Goal: Information Seeking & Learning: Learn about a topic

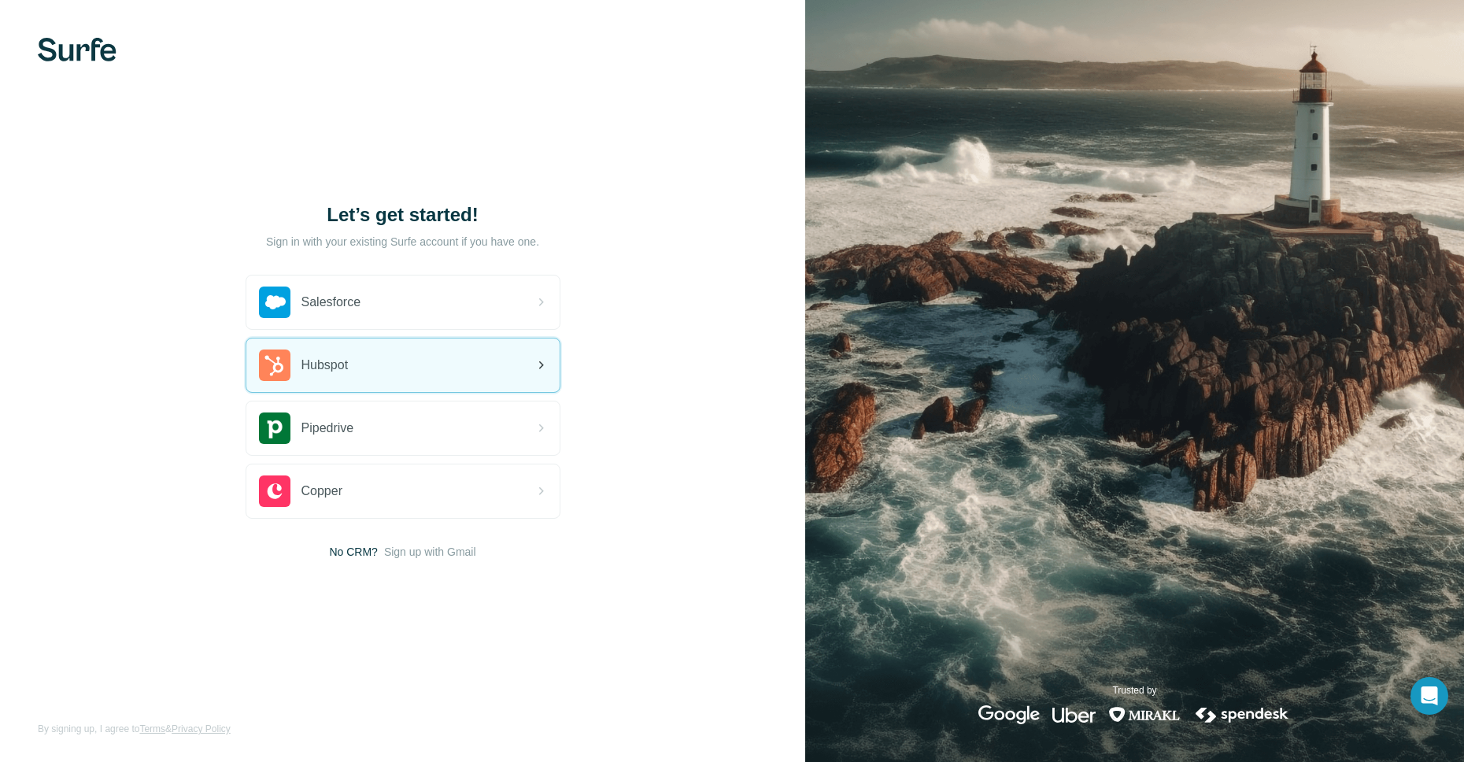
click at [539, 368] on icon at bounding box center [541, 365] width 5 height 8
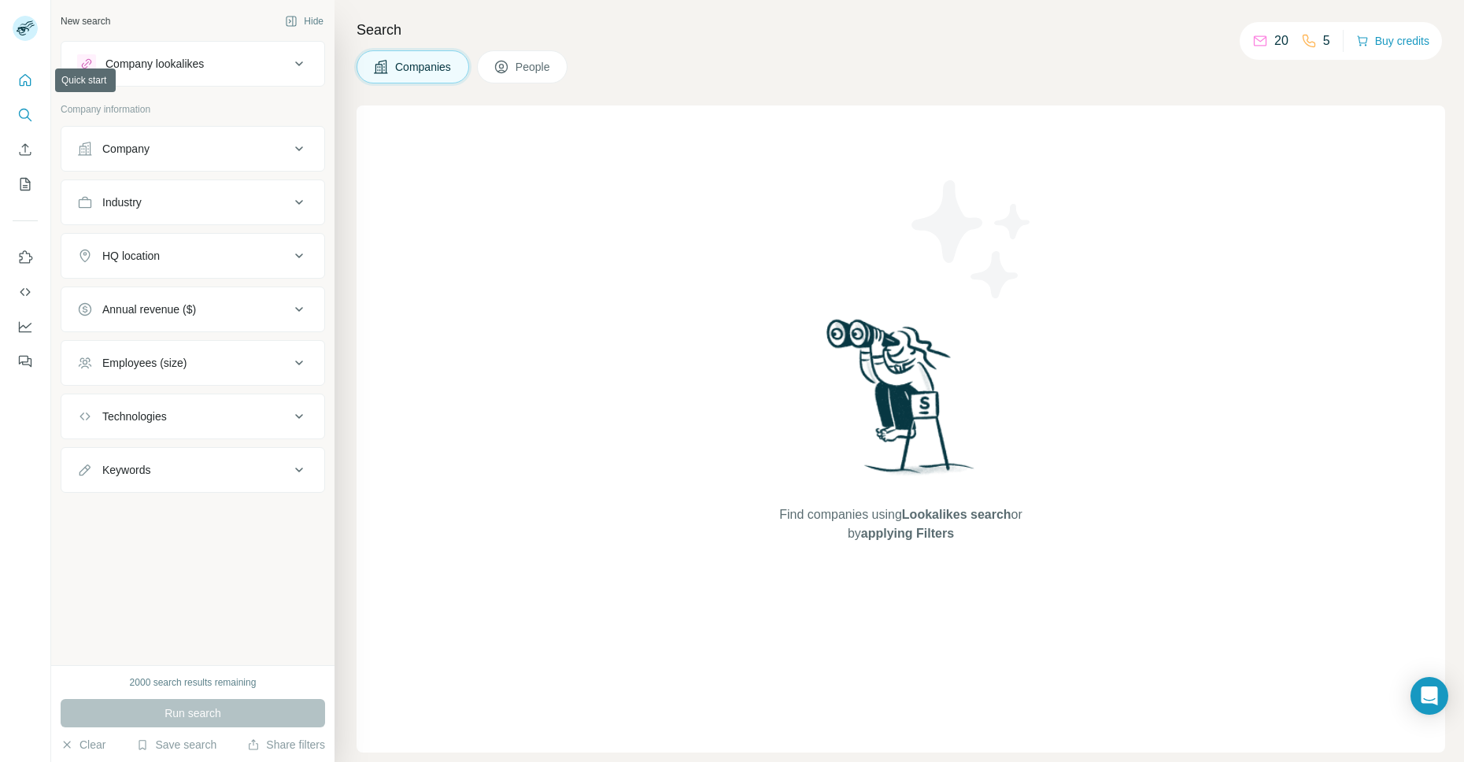
click at [28, 75] on icon "Quick start" at bounding box center [25, 80] width 16 height 16
click at [27, 105] on button "Search" at bounding box center [25, 115] width 25 height 28
click at [220, 581] on div "New search Hide Company lookalikes Company information Company Industry HQ loca…" at bounding box center [192, 332] width 283 height 665
click at [28, 113] on icon "Search" at bounding box center [24, 114] width 10 height 10
click at [204, 146] on div "Company" at bounding box center [183, 149] width 213 height 16
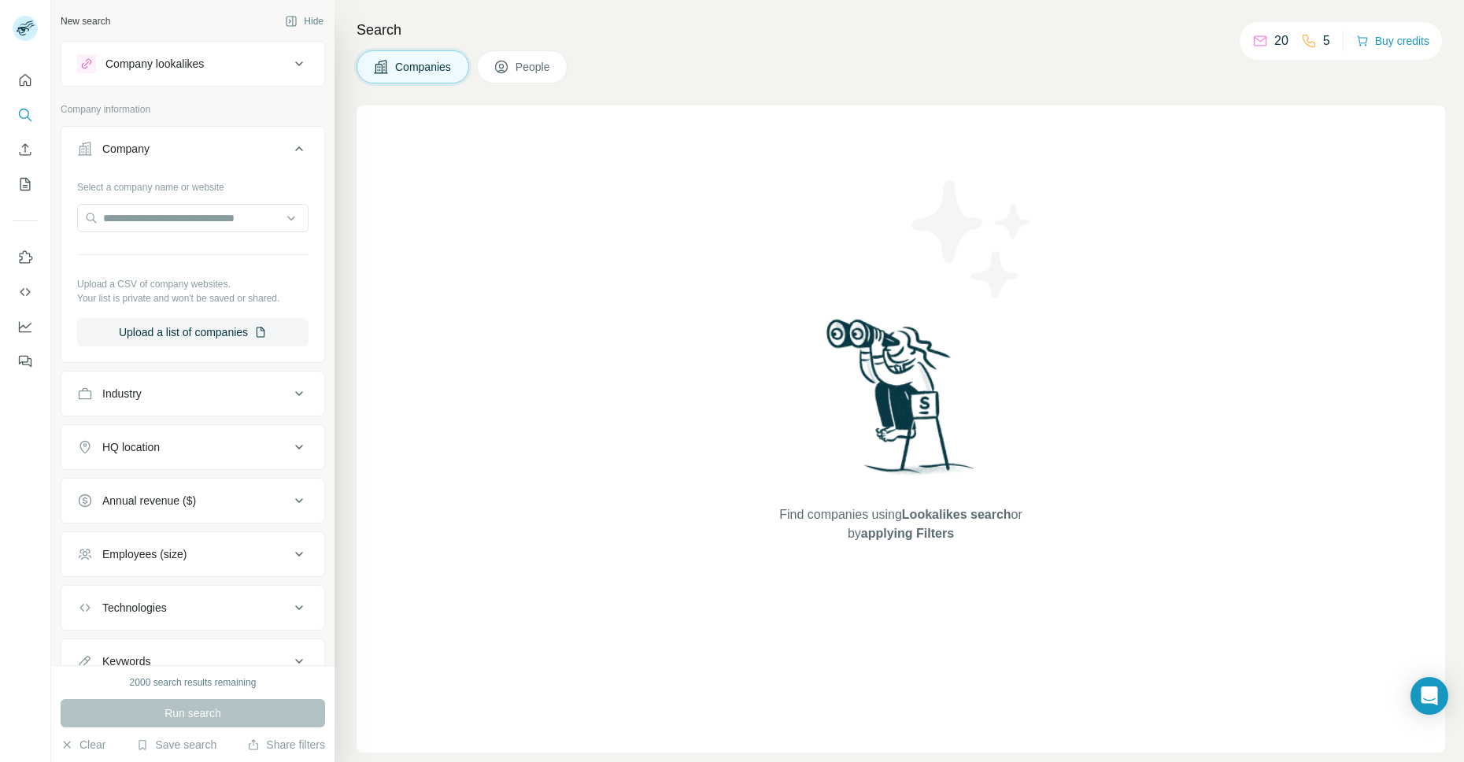
click at [219, 145] on div "Company" at bounding box center [183, 149] width 213 height 16
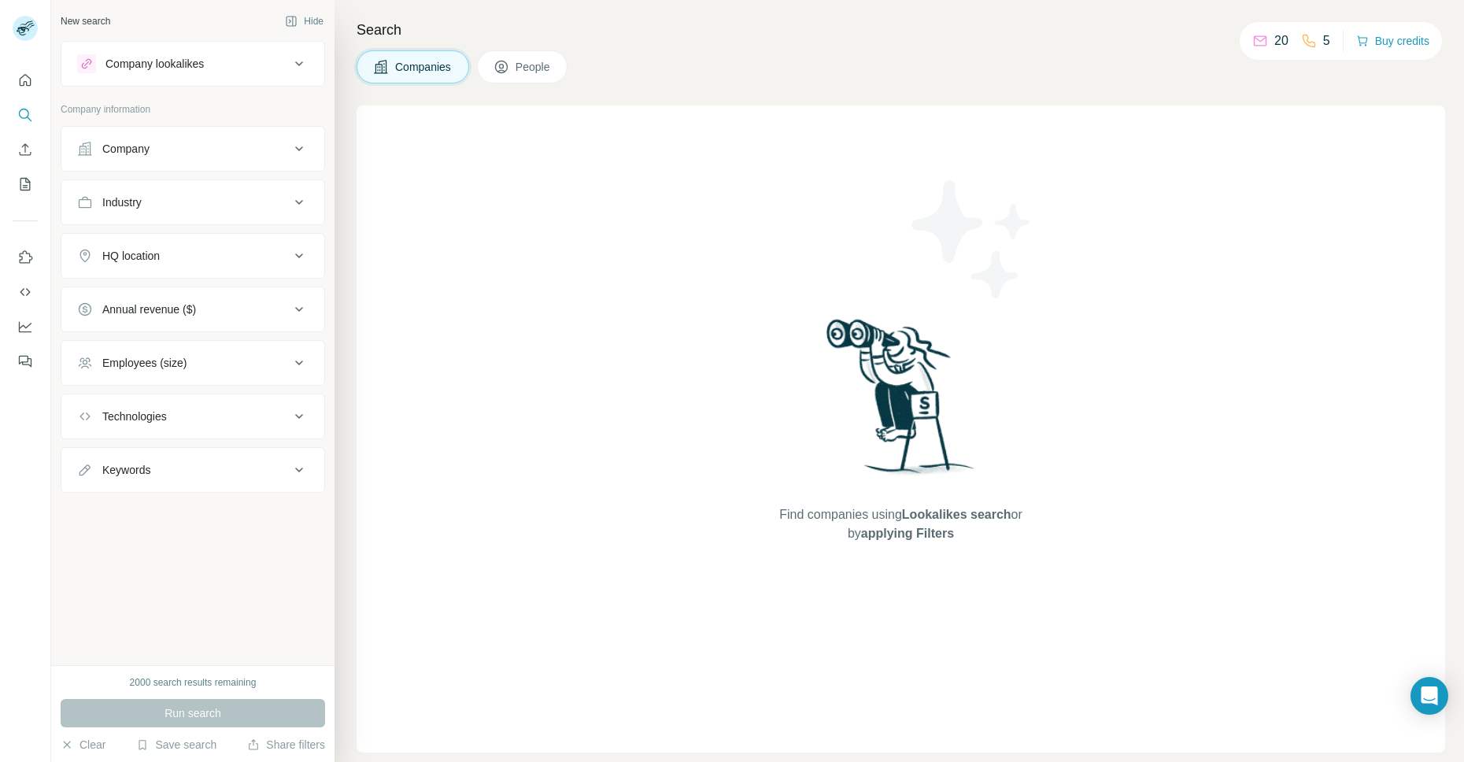
click at [513, 68] on button "People" at bounding box center [522, 66] width 91 height 33
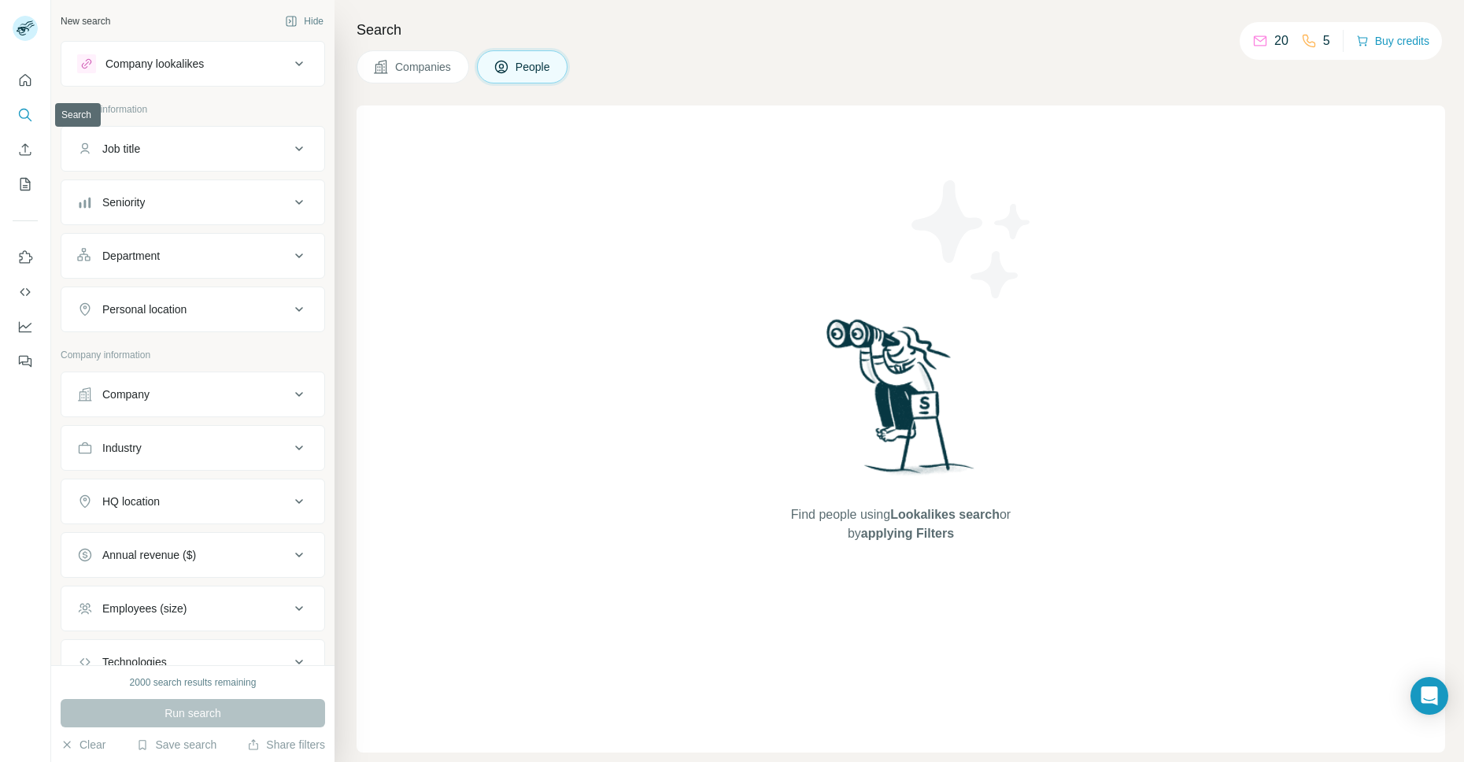
click at [17, 109] on icon "Search" at bounding box center [25, 115] width 16 height 16
click at [390, 56] on button "Companies" at bounding box center [413, 66] width 113 height 33
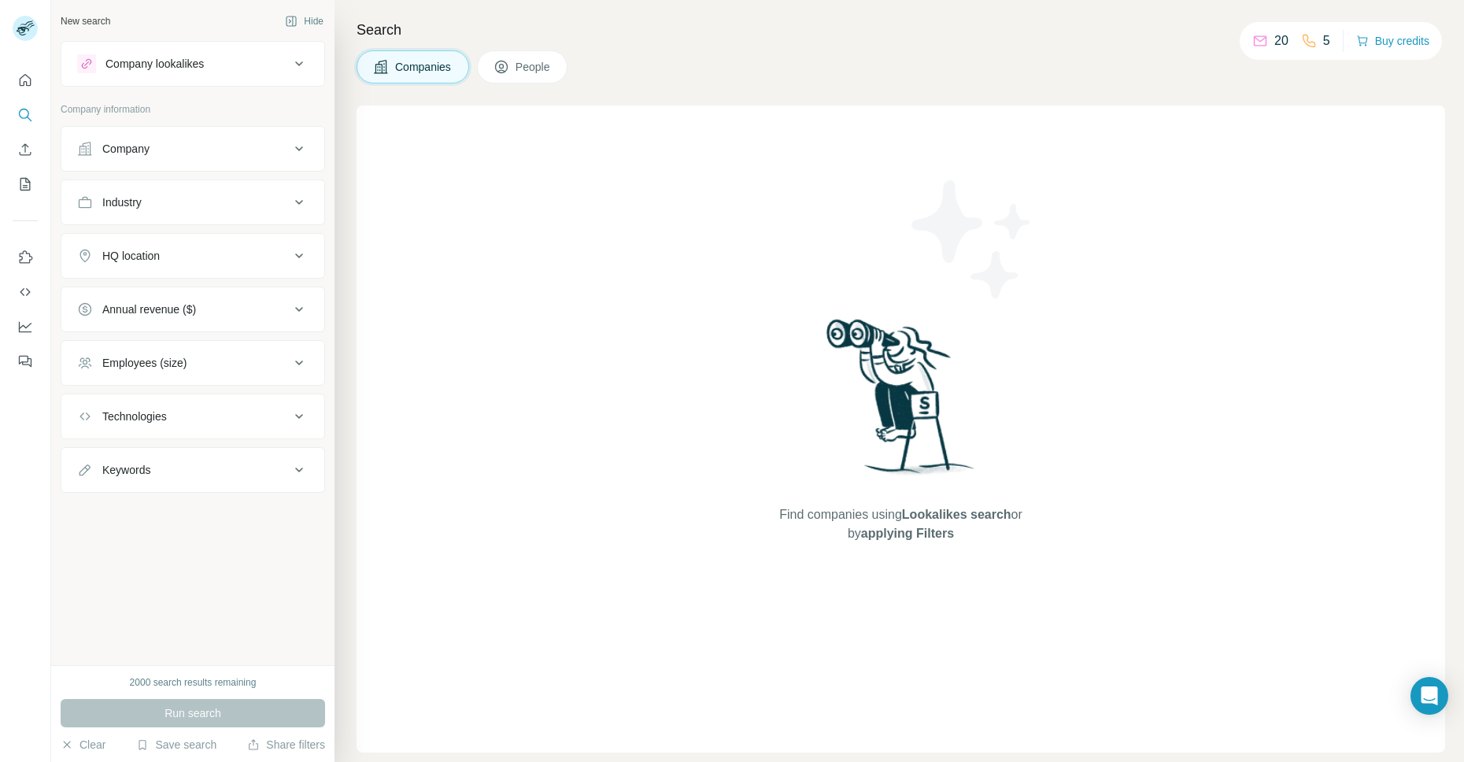
click at [520, 71] on span "People" at bounding box center [534, 67] width 36 height 16
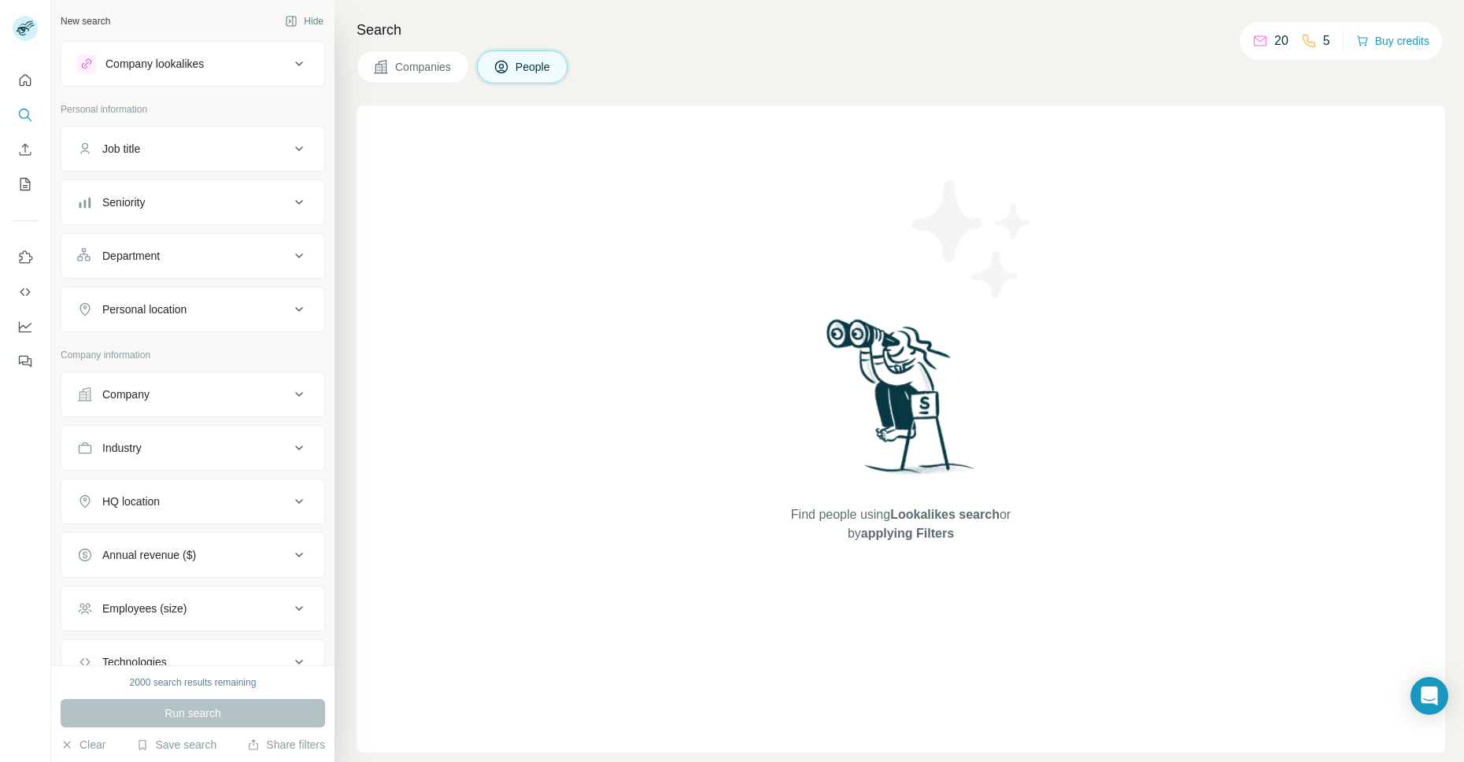
click at [216, 60] on div "Company lookalikes" at bounding box center [183, 63] width 213 height 19
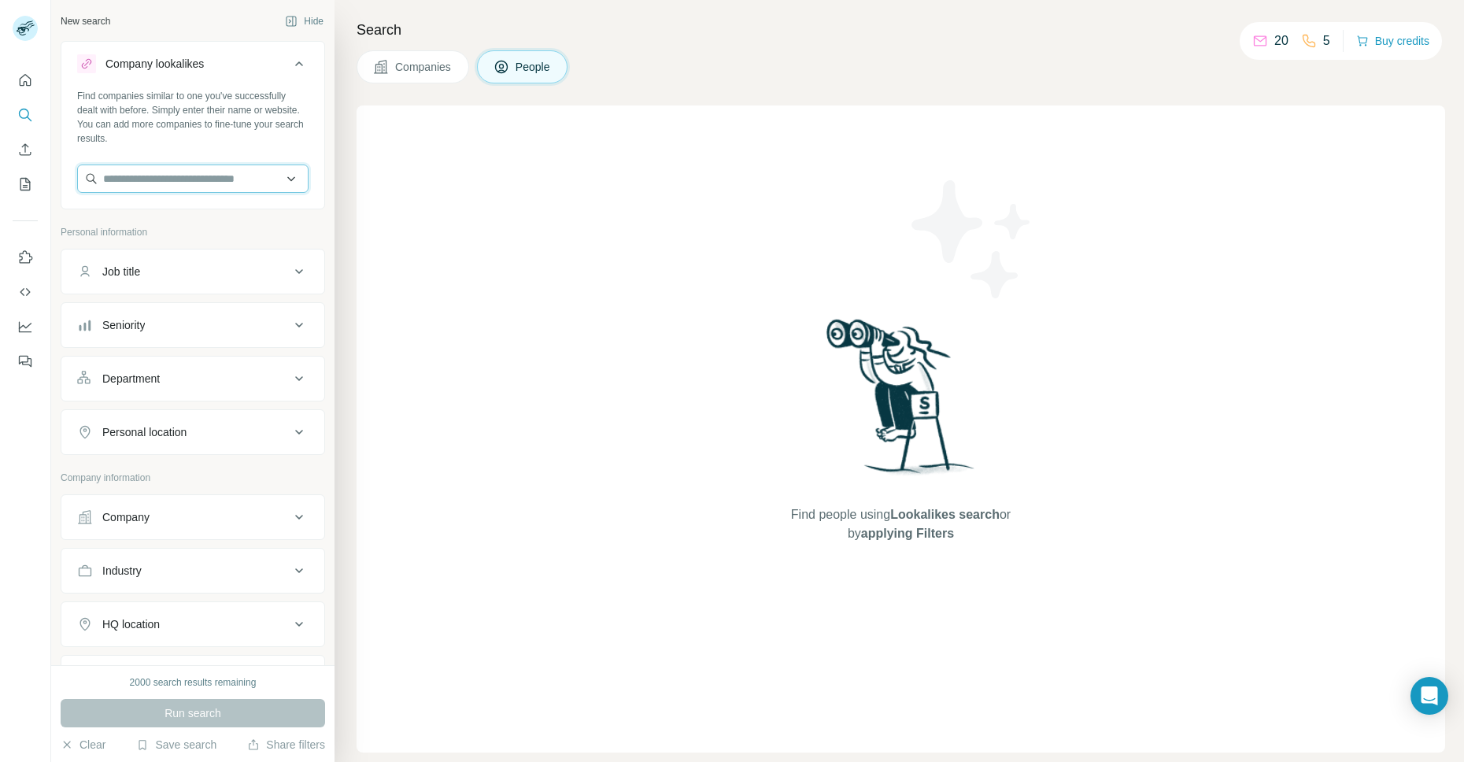
click at [194, 180] on input "text" at bounding box center [192, 179] width 231 height 28
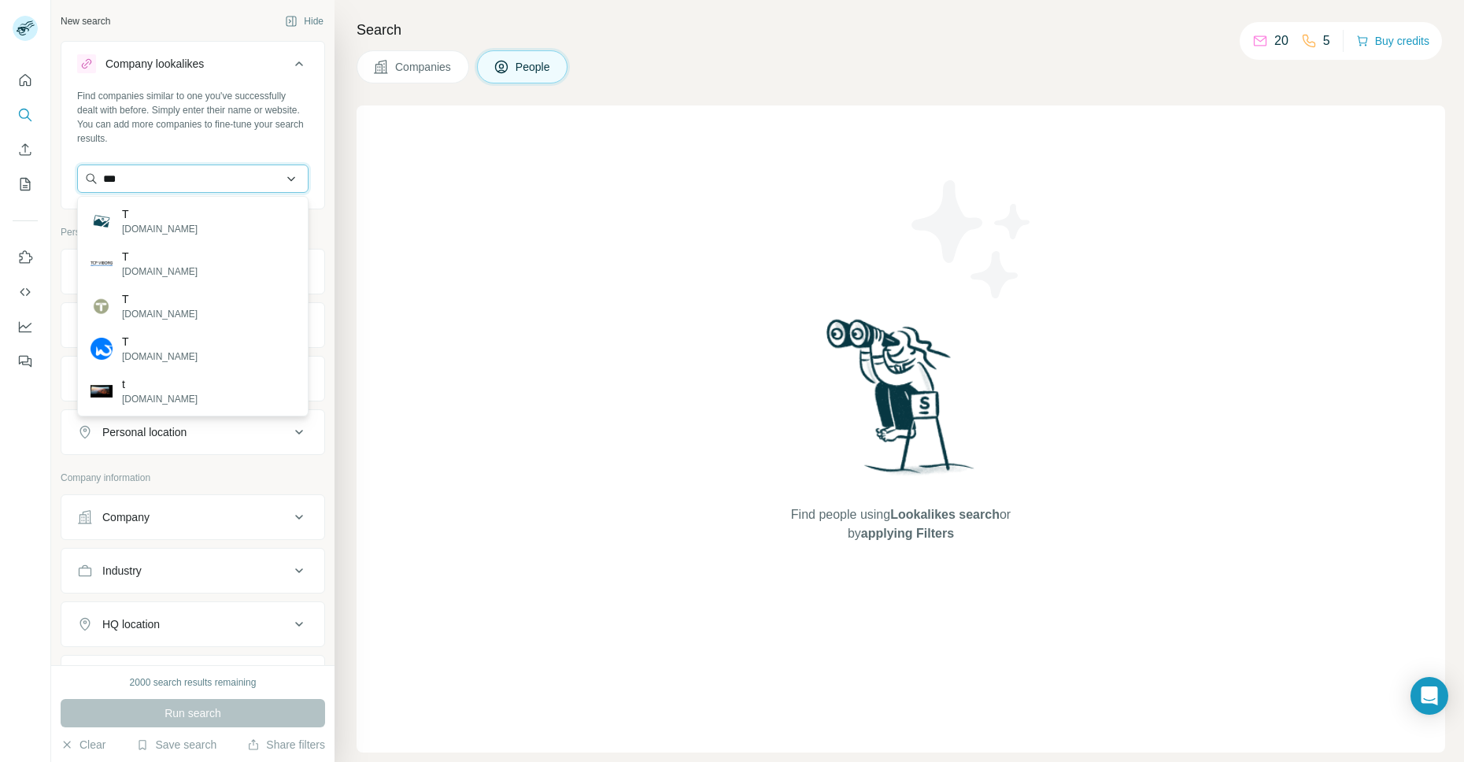
type input "****"
click at [753, 200] on div "Find people using Lookalikes search or by applying Filters" at bounding box center [901, 428] width 1089 height 647
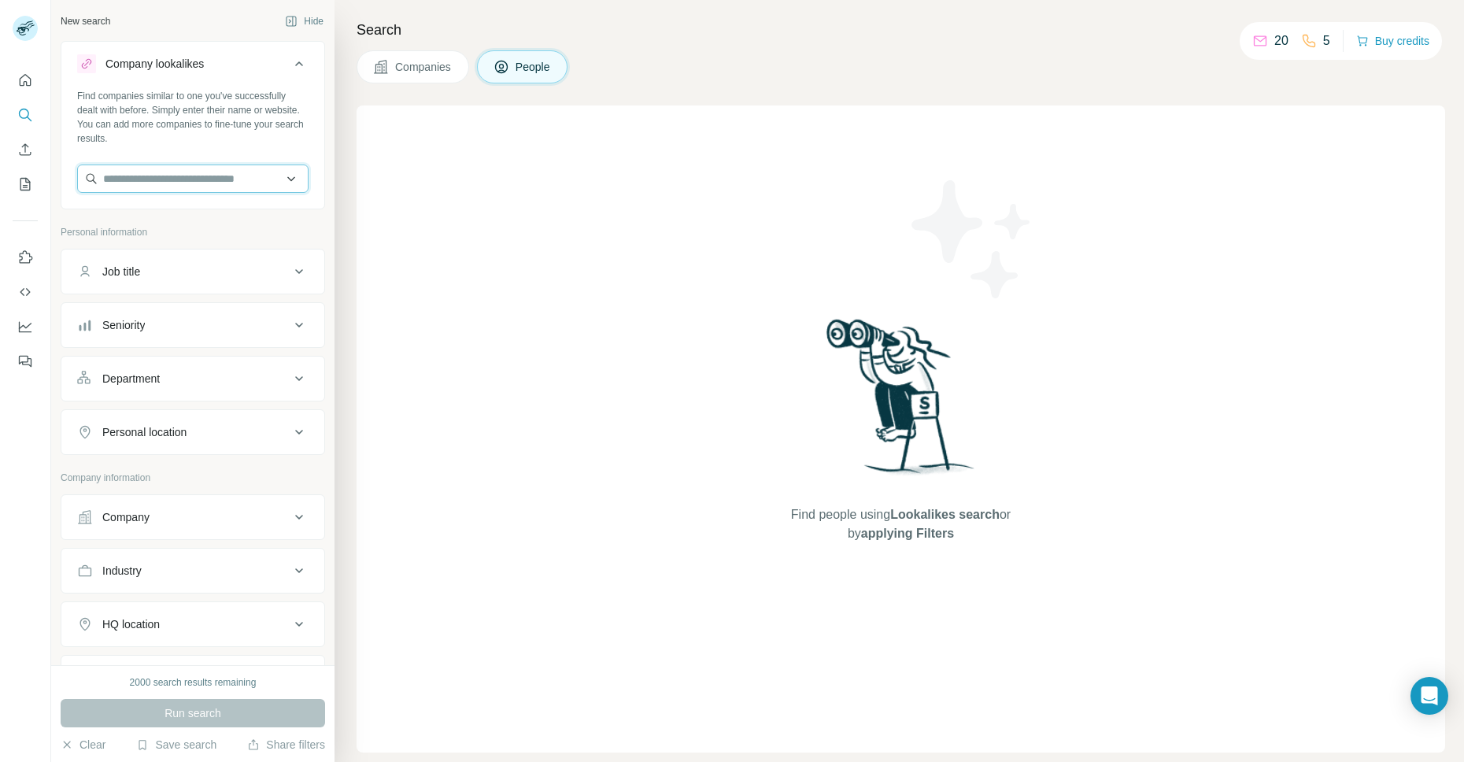
click at [149, 176] on input "text" at bounding box center [192, 179] width 231 height 28
paste input "**********"
type input "**********"
click at [141, 234] on p "tbdc.com.br" at bounding box center [173, 229] width 102 height 14
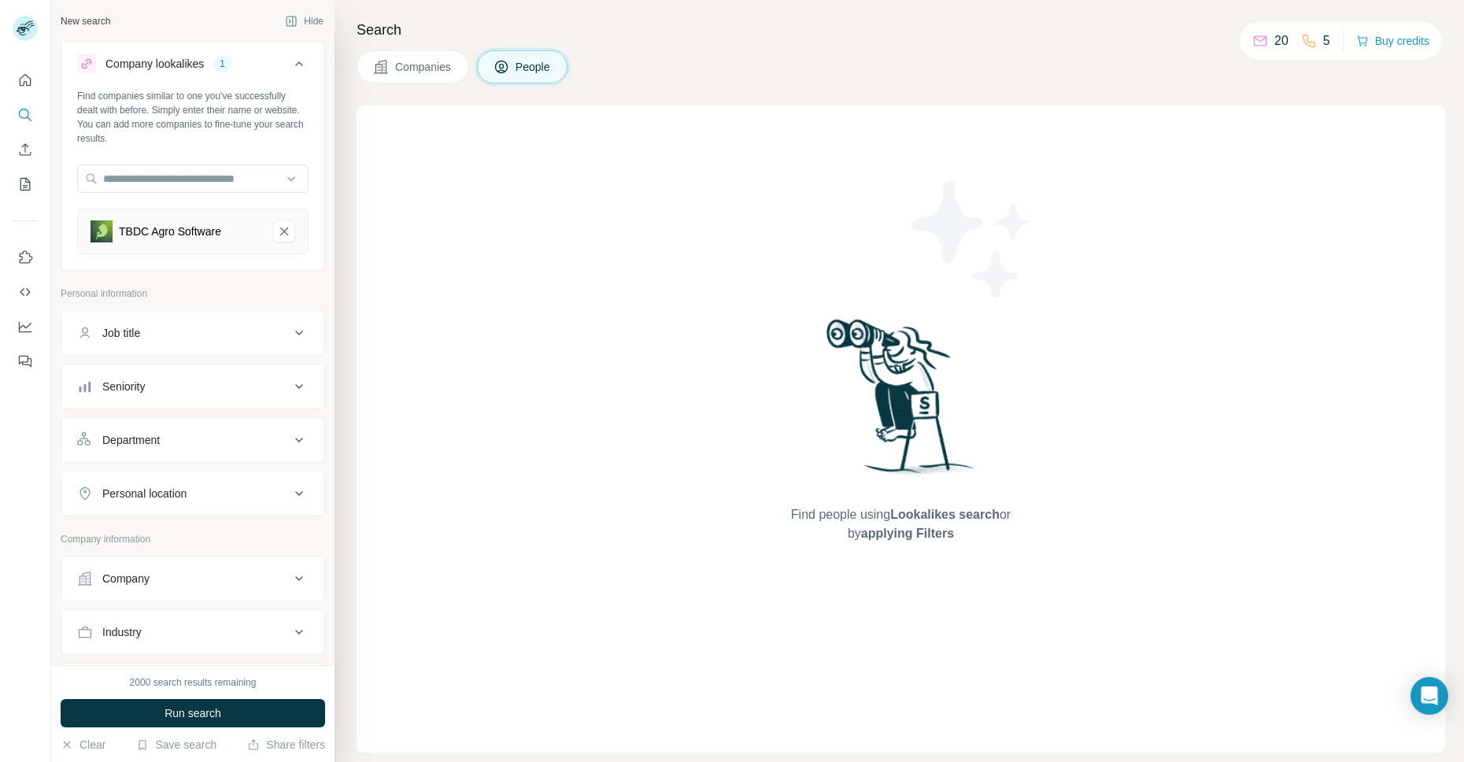
click at [259, 346] on button "Job title" at bounding box center [192, 333] width 263 height 38
click at [268, 341] on button "Job title" at bounding box center [192, 336] width 263 height 44
click at [205, 707] on span "Run search" at bounding box center [193, 713] width 57 height 16
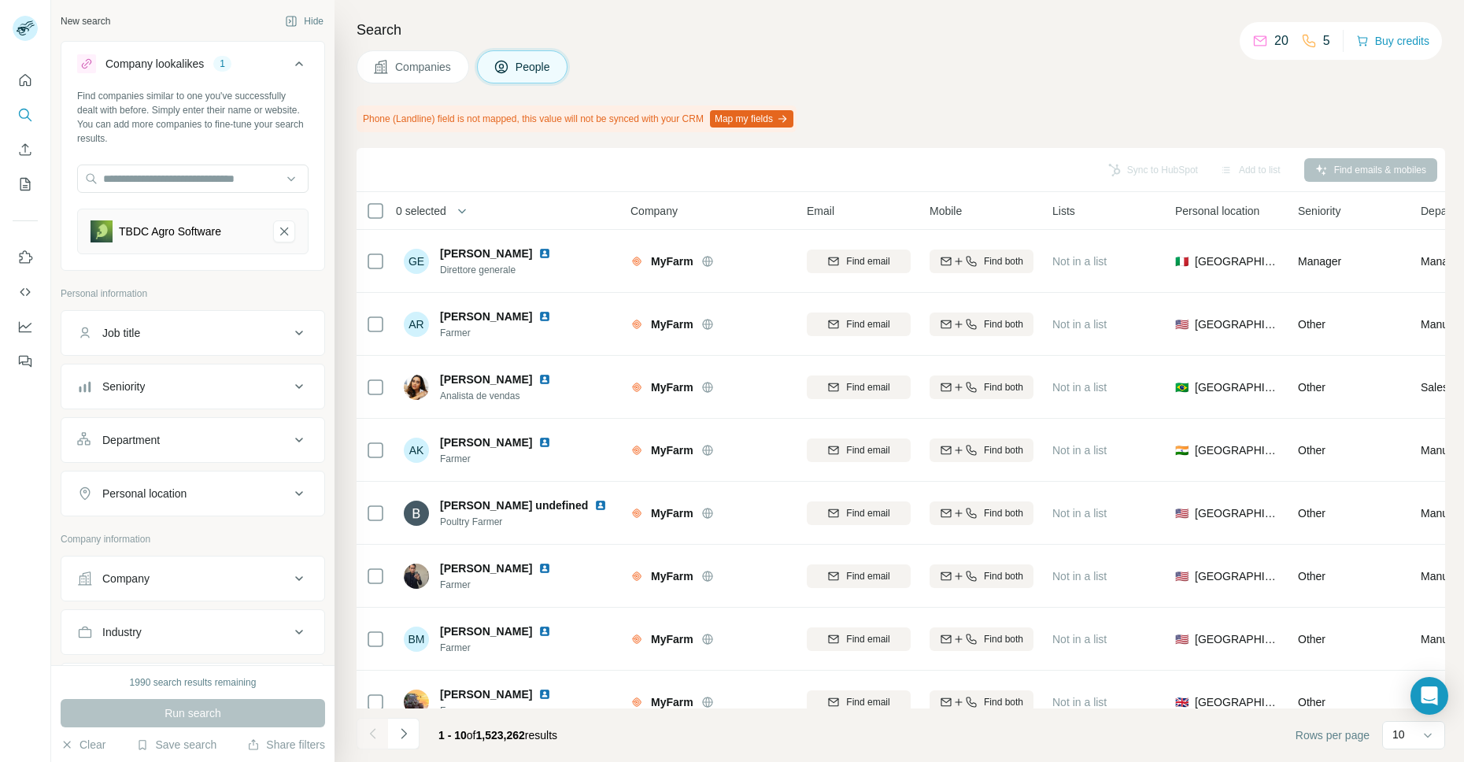
click at [1339, 172] on div "Find emails & mobiles" at bounding box center [1370, 170] width 133 height 24
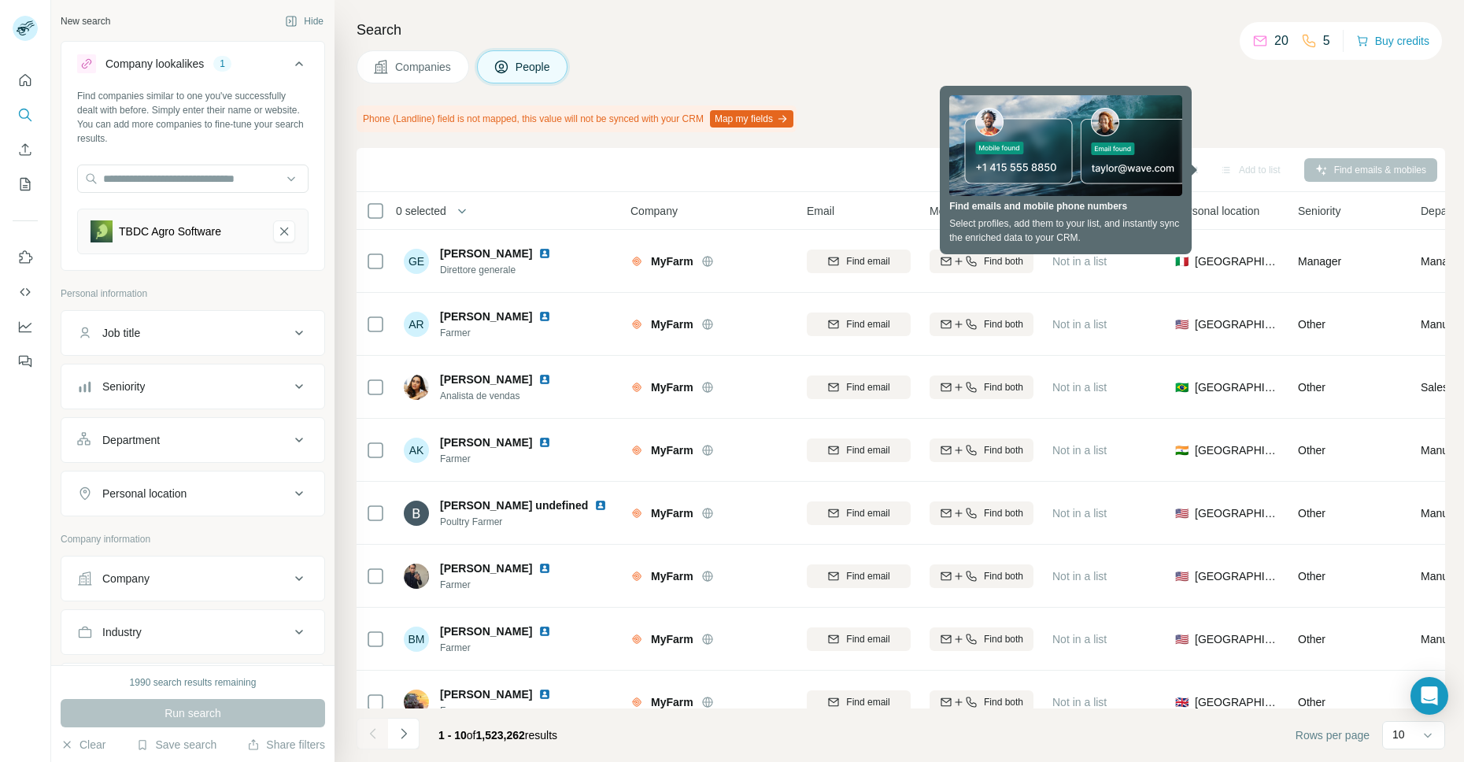
click at [429, 131] on div "Phone (Landline) field is not mapped, this value will not be synced with your C…" at bounding box center [577, 118] width 440 height 27
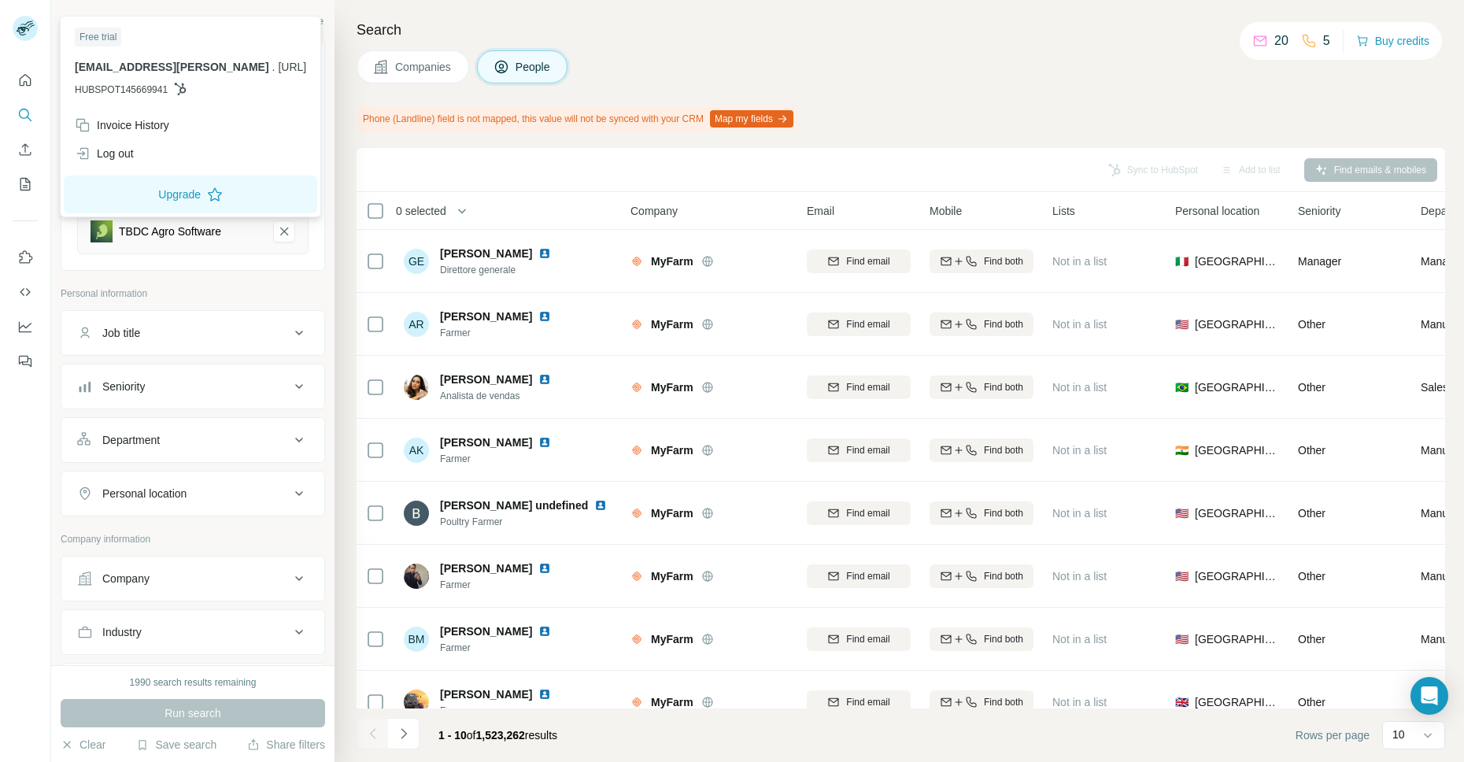
click at [24, 33] on rect at bounding box center [25, 28] width 25 height 25
click at [33, 257] on button "Use Surfe on LinkedIn" at bounding box center [25, 257] width 25 height 28
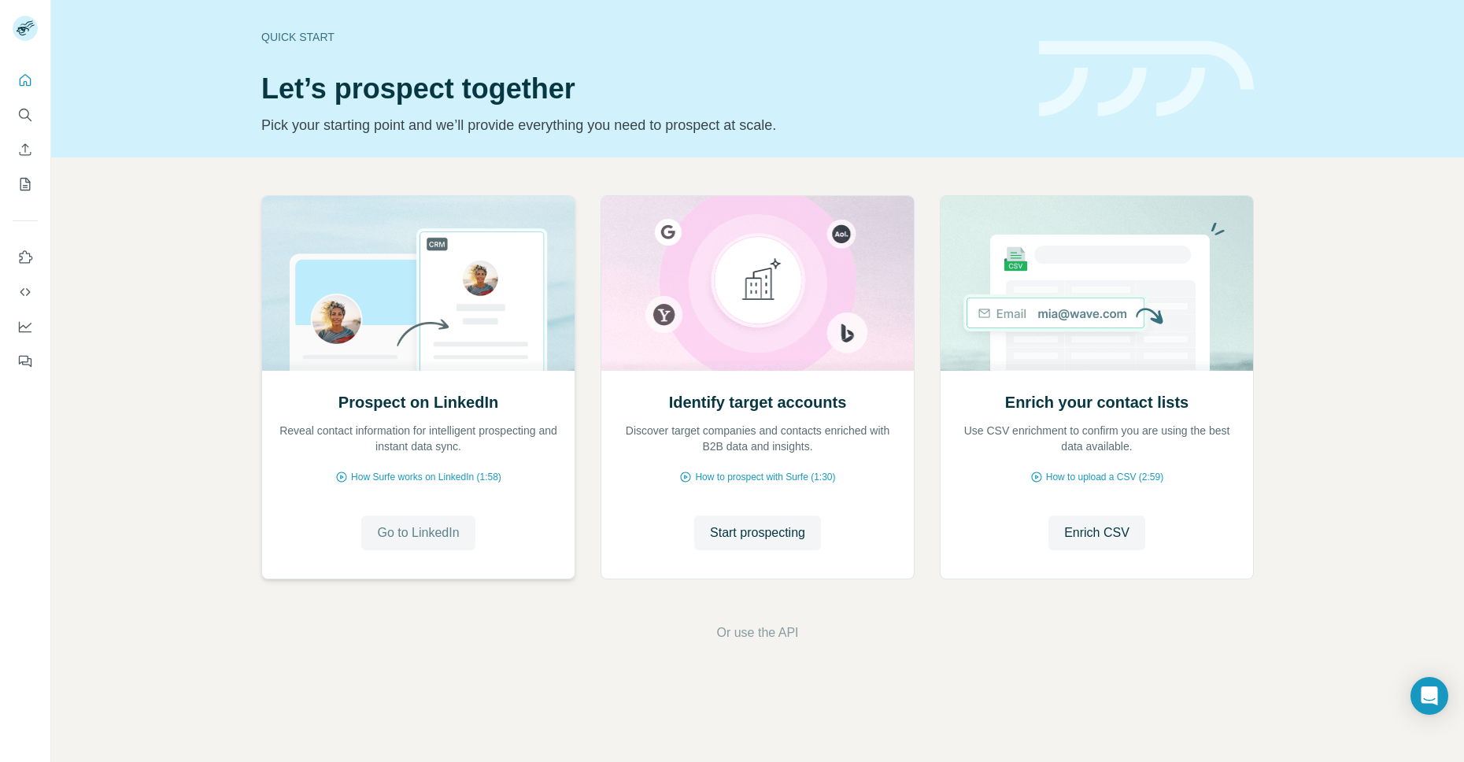
click at [438, 539] on span "Go to LinkedIn" at bounding box center [418, 533] width 82 height 19
